Goal: Find contact information

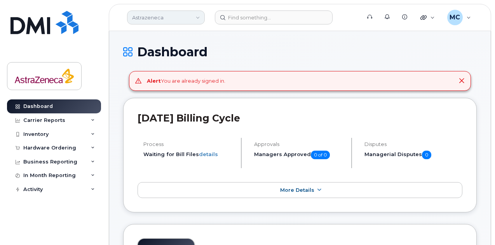
click at [177, 19] on link "Astrazeneca" at bounding box center [166, 17] width 78 height 14
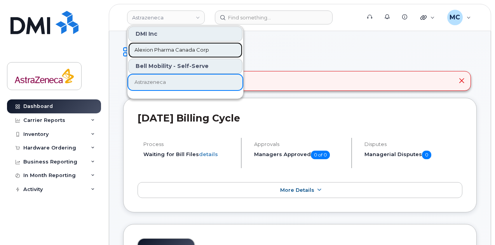
click at [173, 52] on span "Alexion Pharma Canada Corp" at bounding box center [171, 50] width 75 height 8
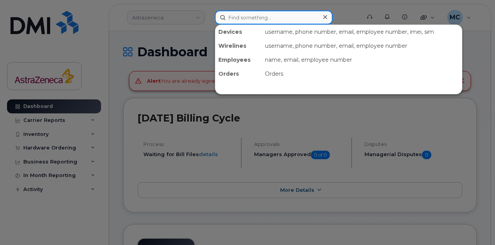
click at [278, 18] on input at bounding box center [274, 17] width 118 height 14
type input "S"
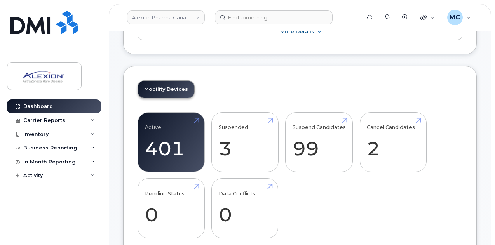
scroll to position [264, 0]
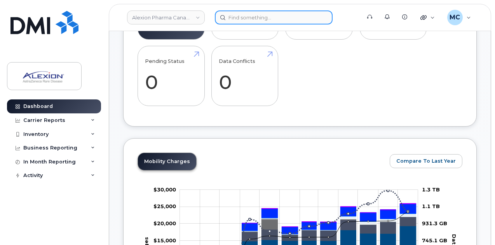
click at [275, 19] on input at bounding box center [274, 17] width 118 height 14
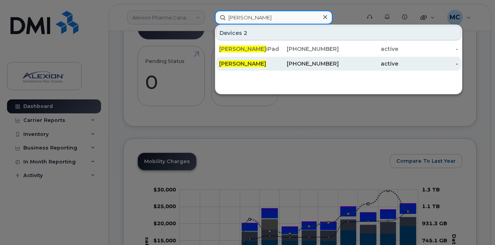
type input "[PERSON_NAME]"
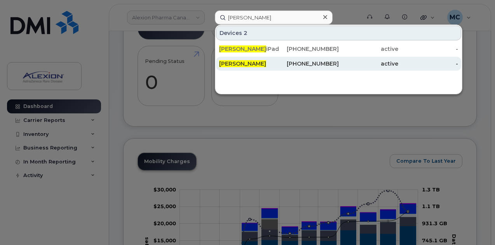
click at [281, 58] on div "[PHONE_NUMBER]" at bounding box center [309, 64] width 60 height 14
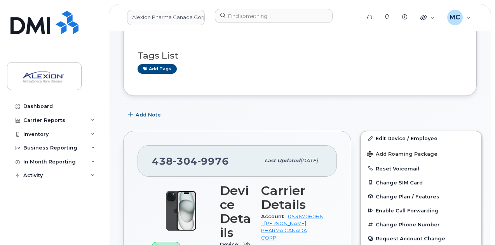
scroll to position [78, 0]
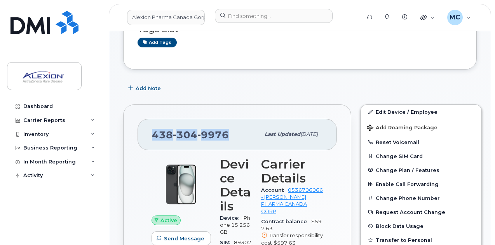
drag, startPoint x: 232, startPoint y: 135, endPoint x: 141, endPoint y: 137, distance: 90.2
click at [141, 137] on div "[PHONE_NUMBER] Last updated [DATE]" at bounding box center [237, 134] width 199 height 31
copy span "[PHONE_NUMBER]"
